Goal: Navigation & Orientation: Understand site structure

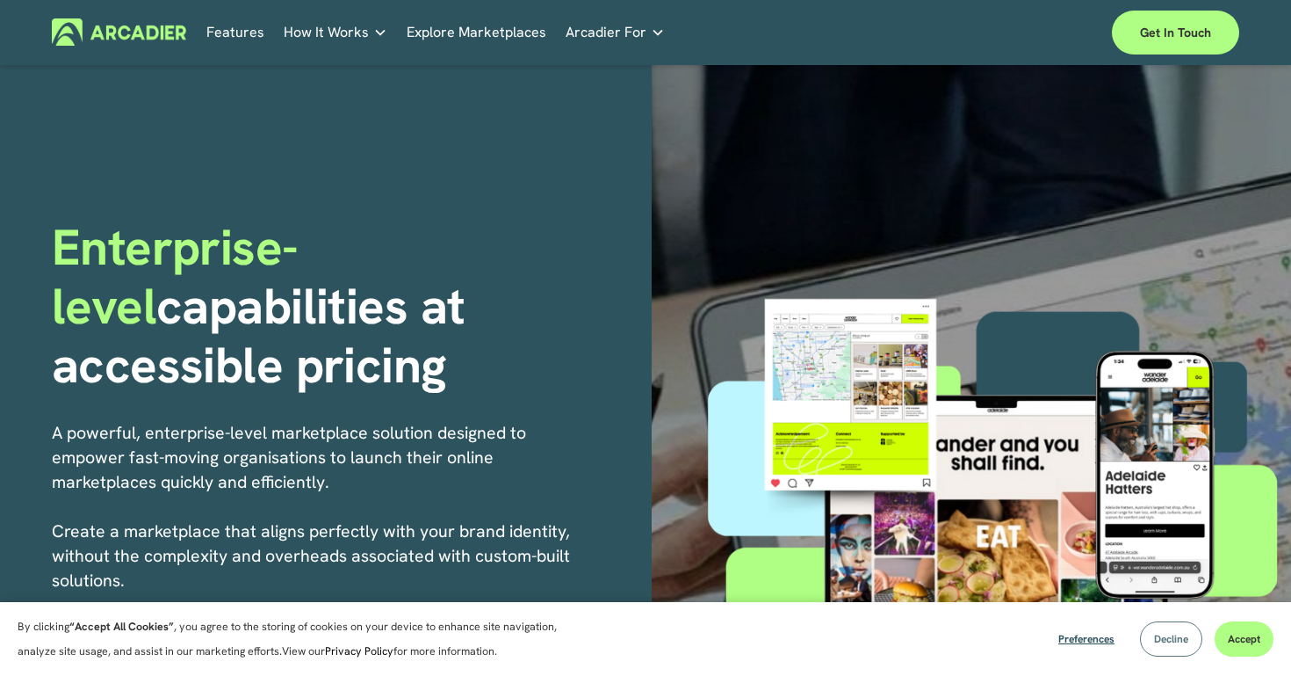
click at [1174, 635] on span "Decline" at bounding box center [1171, 639] width 34 height 14
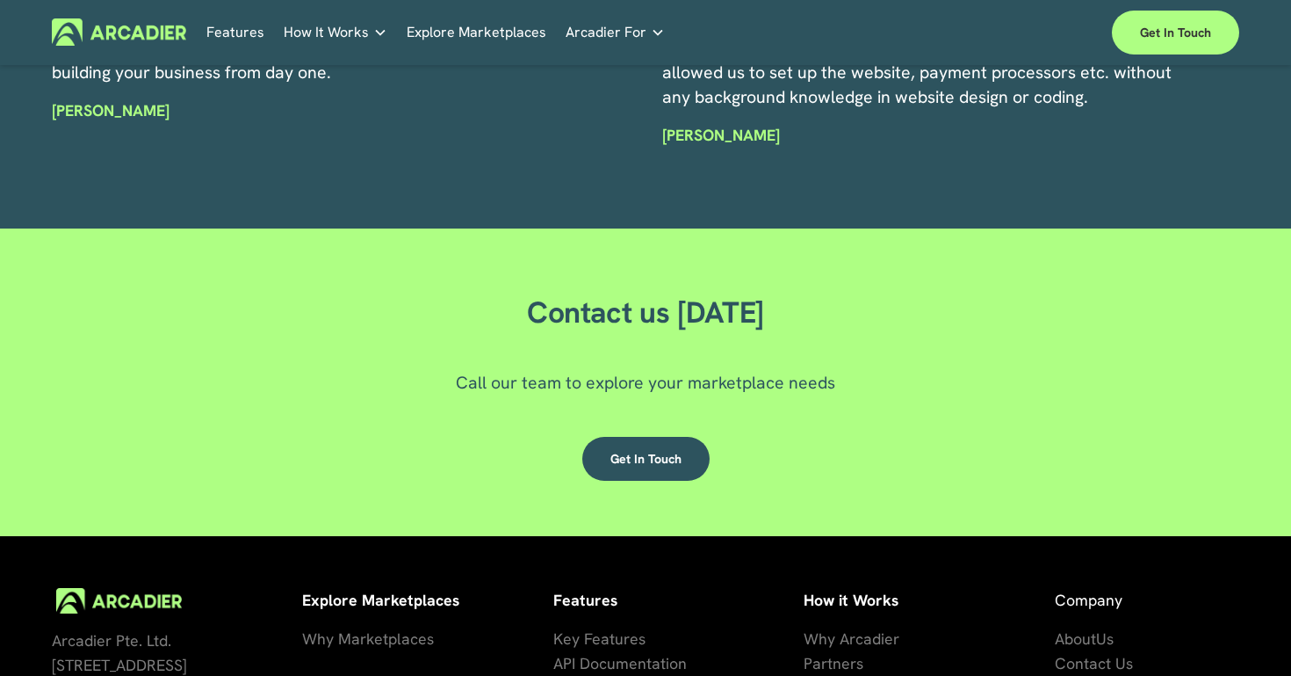
scroll to position [4848, 0]
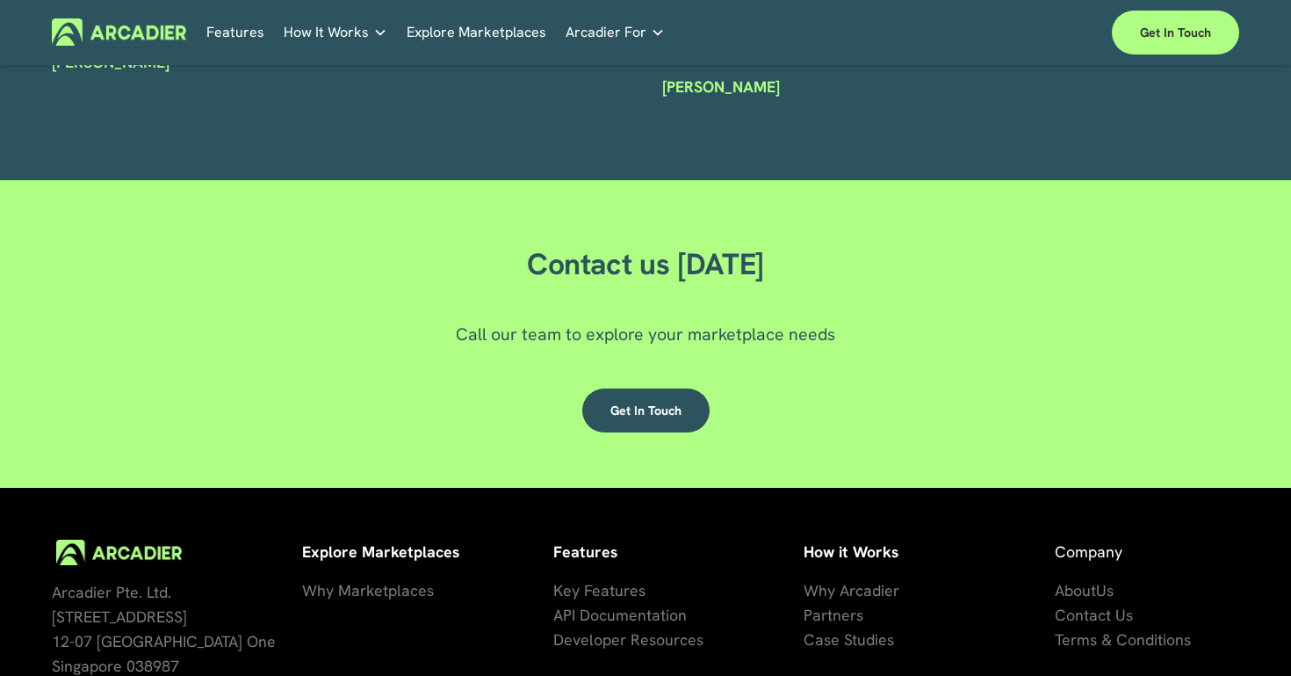
click at [213, 33] on link "Features" at bounding box center [235, 31] width 58 height 27
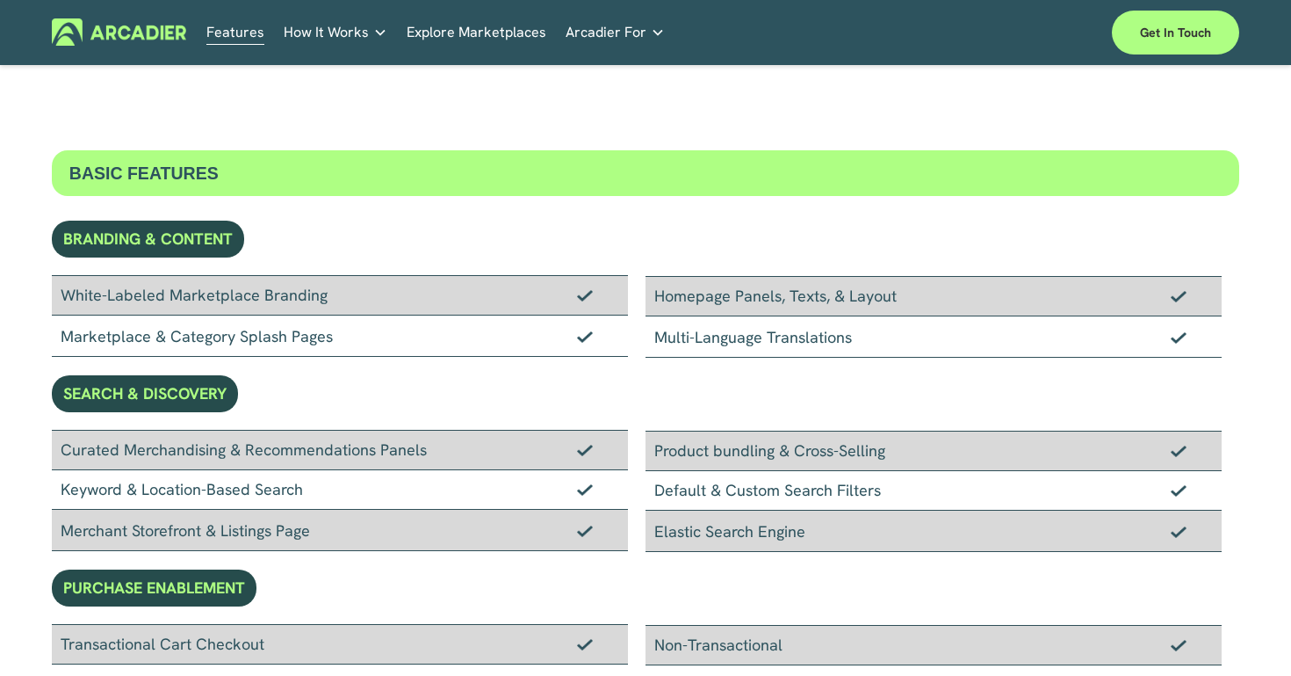
click at [129, 25] on img at bounding box center [119, 31] width 134 height 27
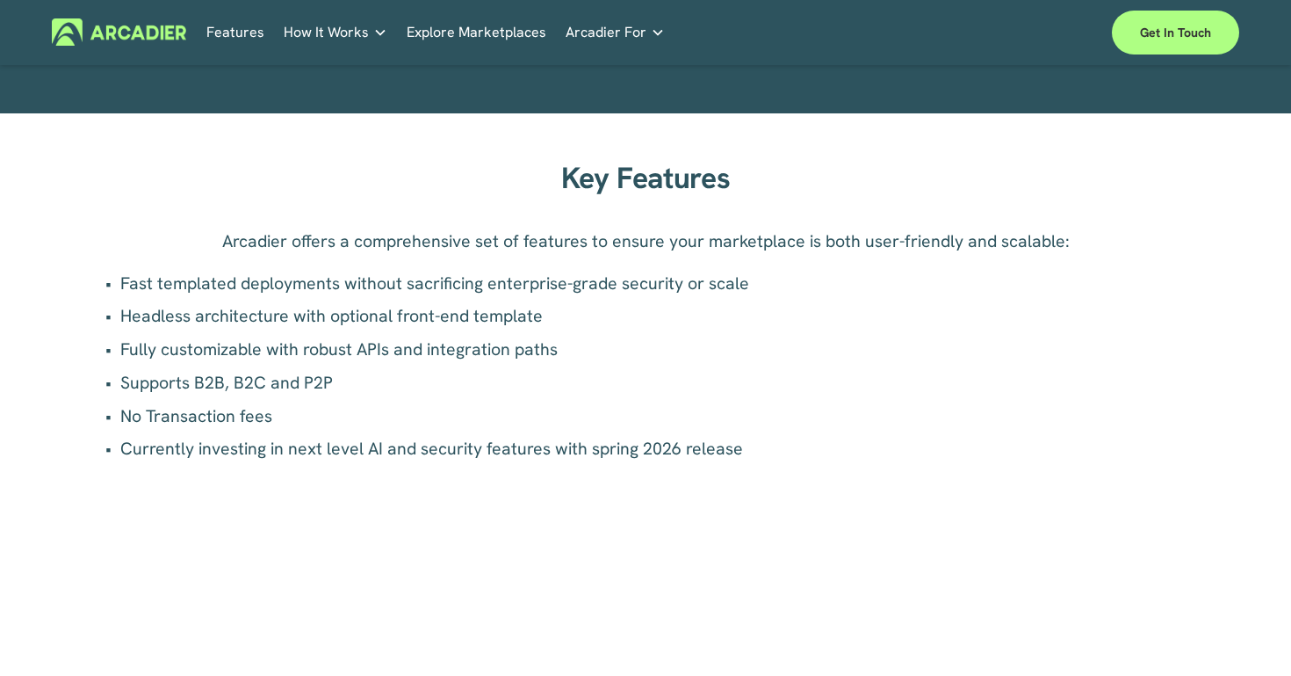
scroll to position [1479, 0]
